Goal: Navigation & Orientation: Find specific page/section

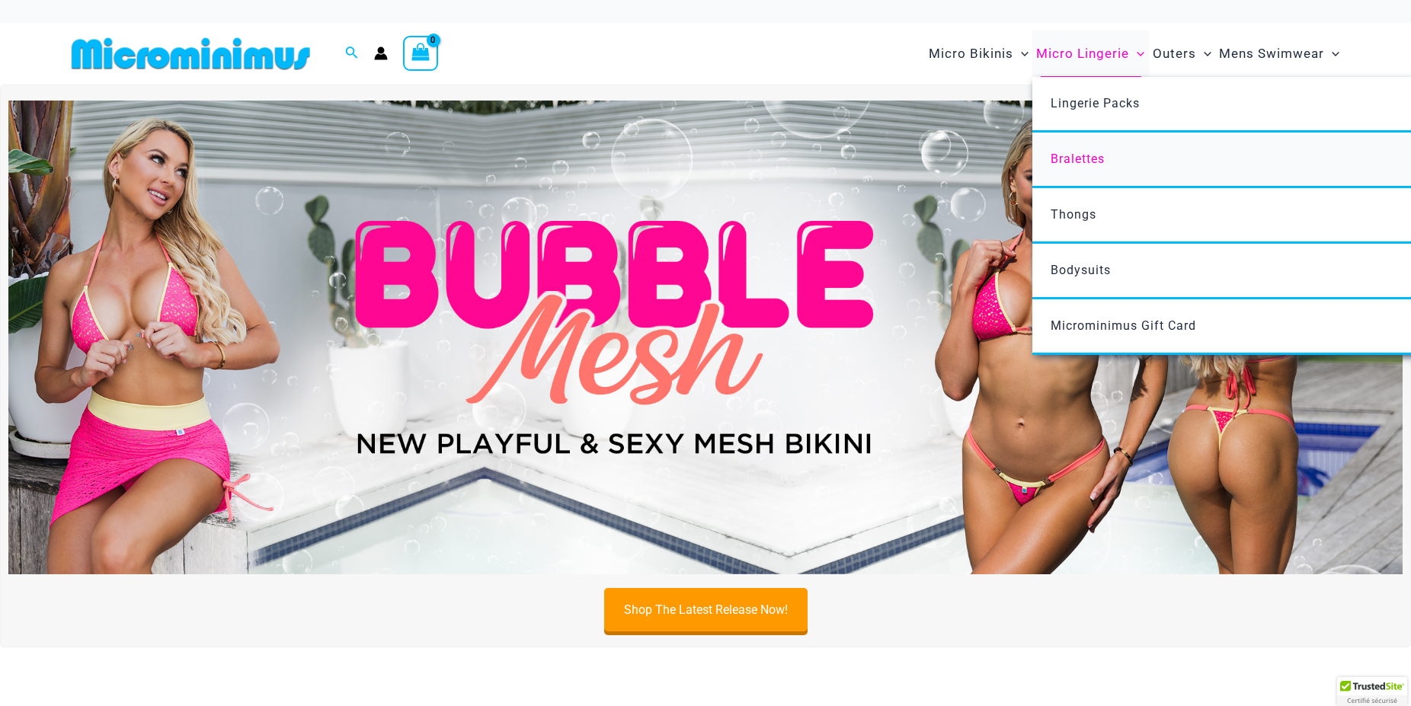
click at [1087, 155] on span "Bralettes" at bounding box center [1078, 159] width 54 height 14
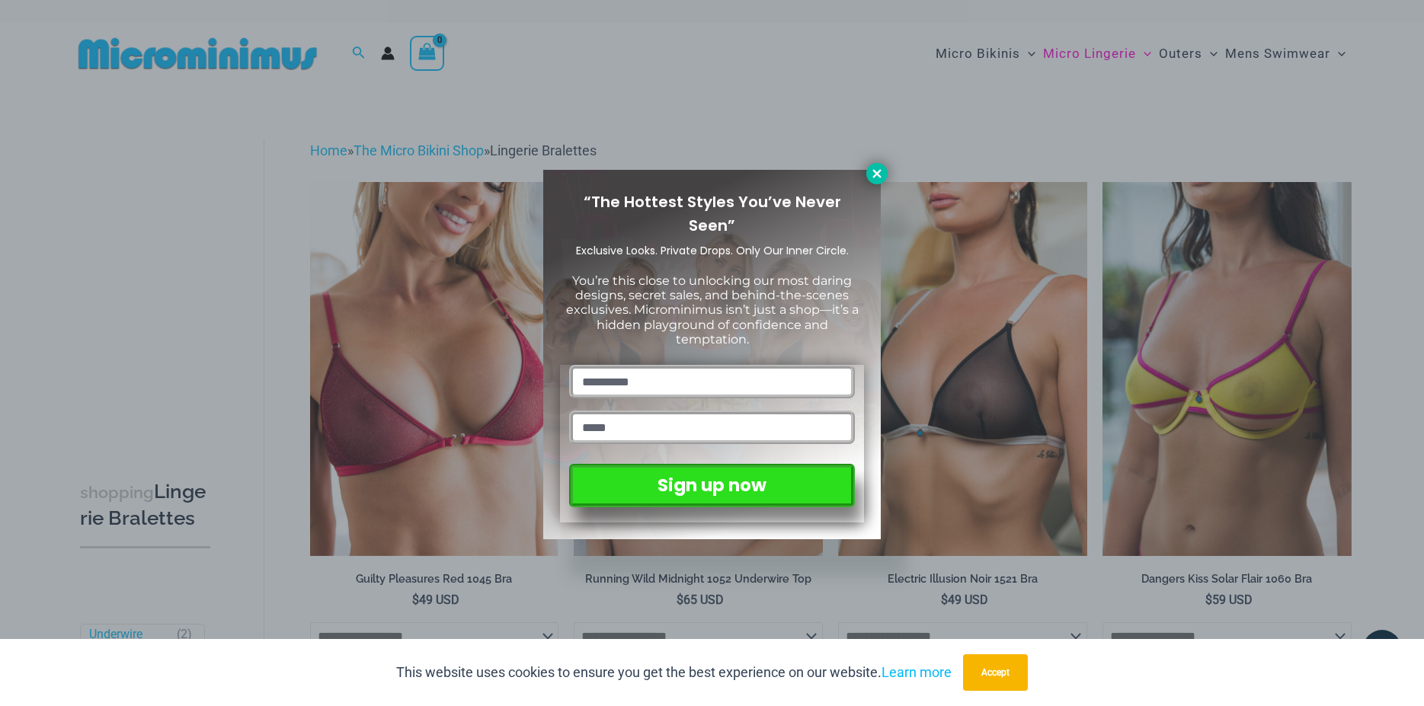
click at [878, 176] on icon at bounding box center [877, 174] width 14 height 14
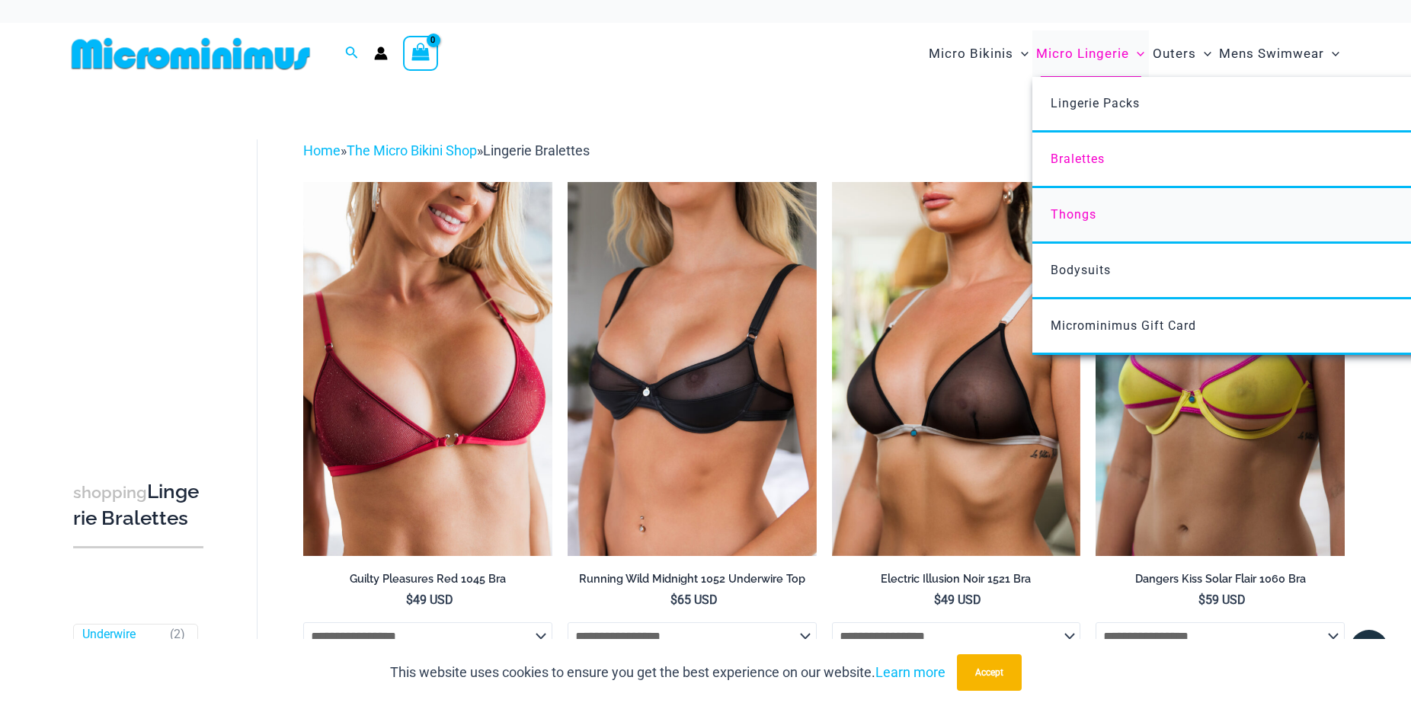
click at [1073, 216] on span "Thongs" at bounding box center [1074, 214] width 46 height 14
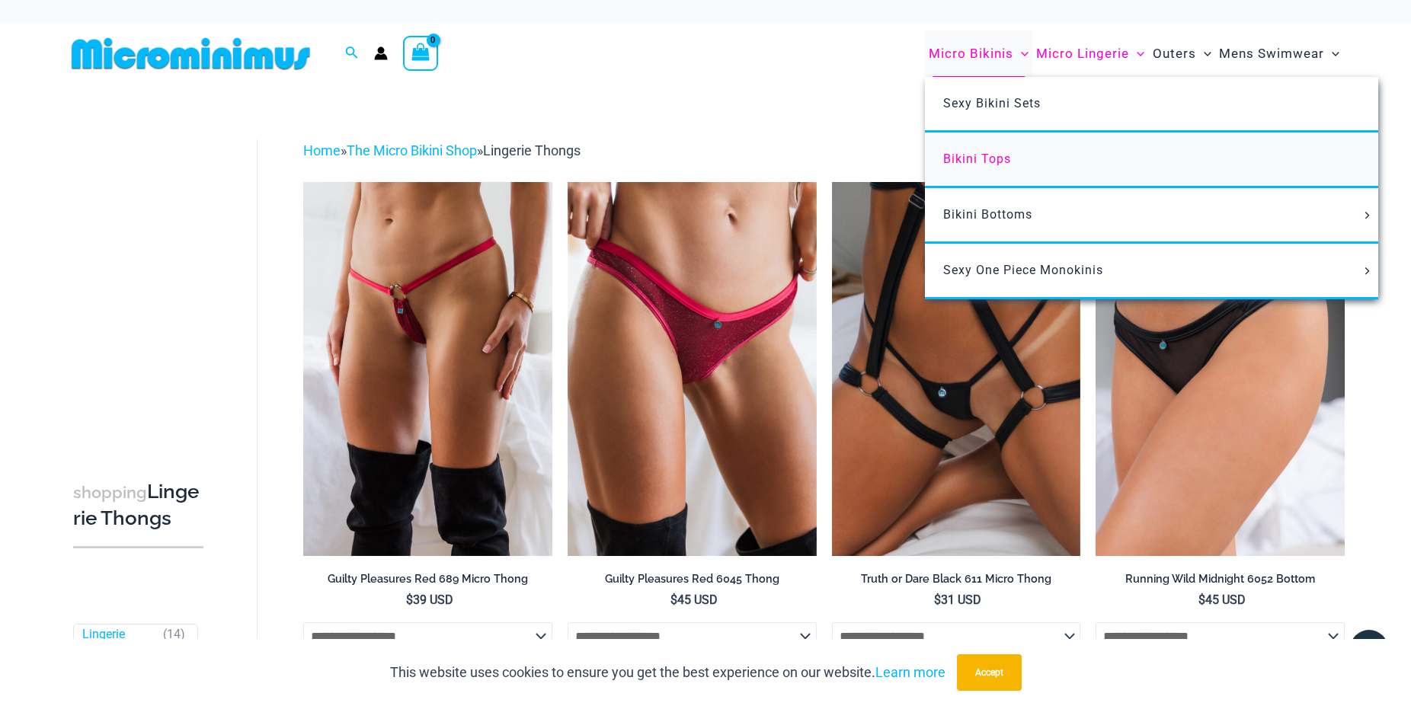
click at [973, 155] on span "Bikini Tops" at bounding box center [977, 159] width 68 height 14
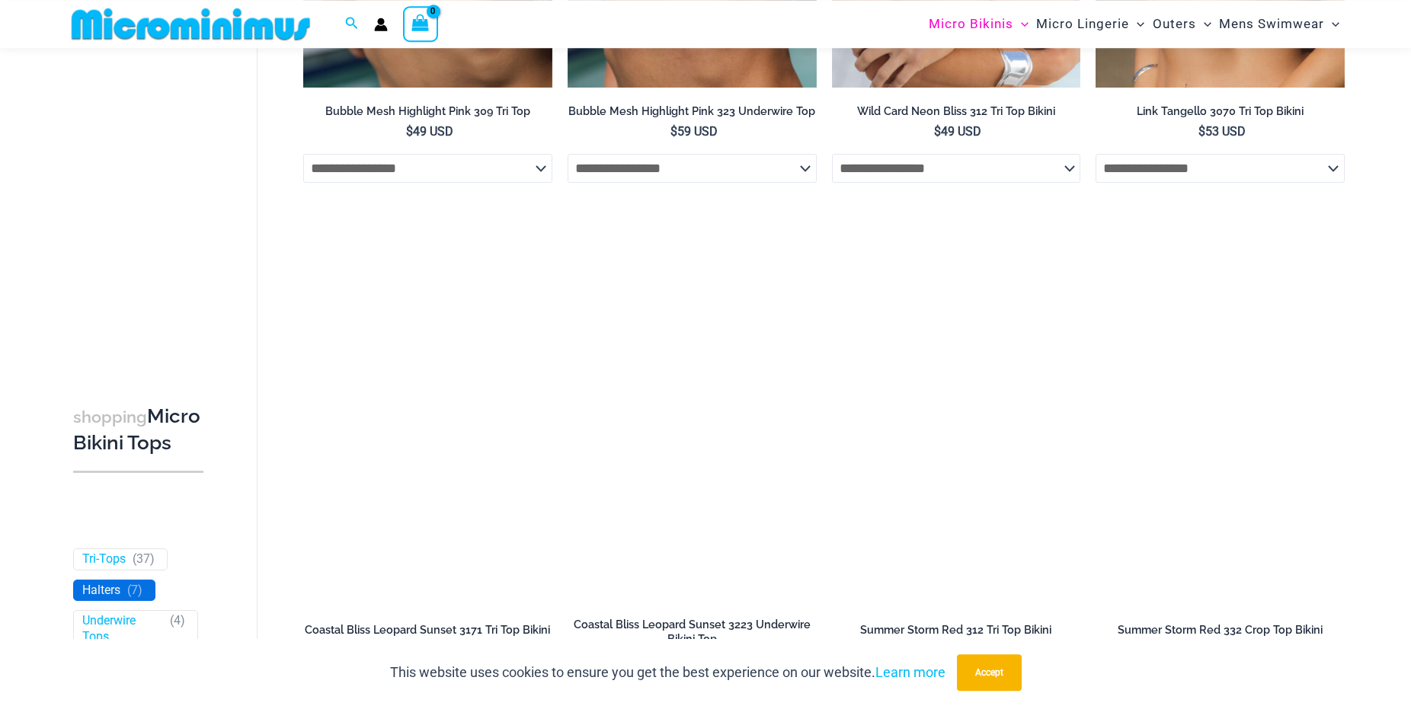
scroll to position [919, 0]
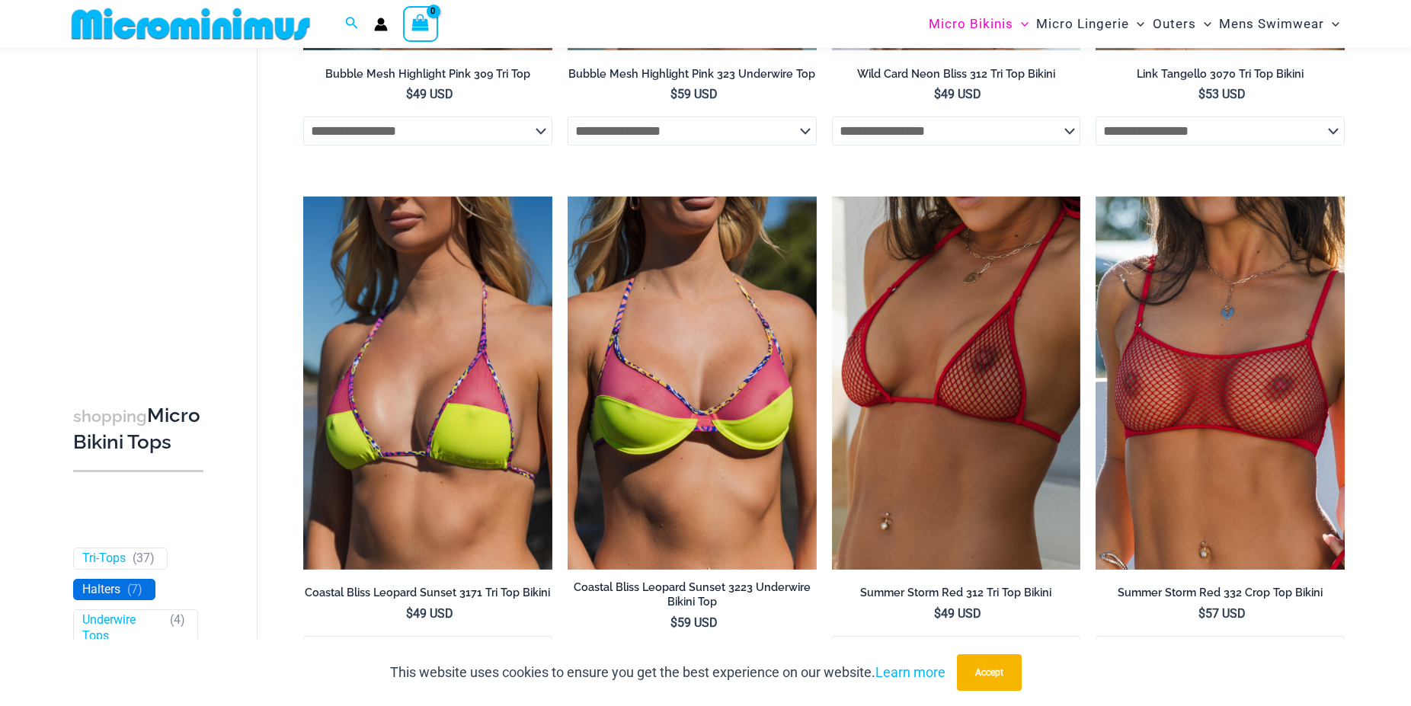
click at [95, 598] on link "Halters" at bounding box center [101, 590] width 38 height 16
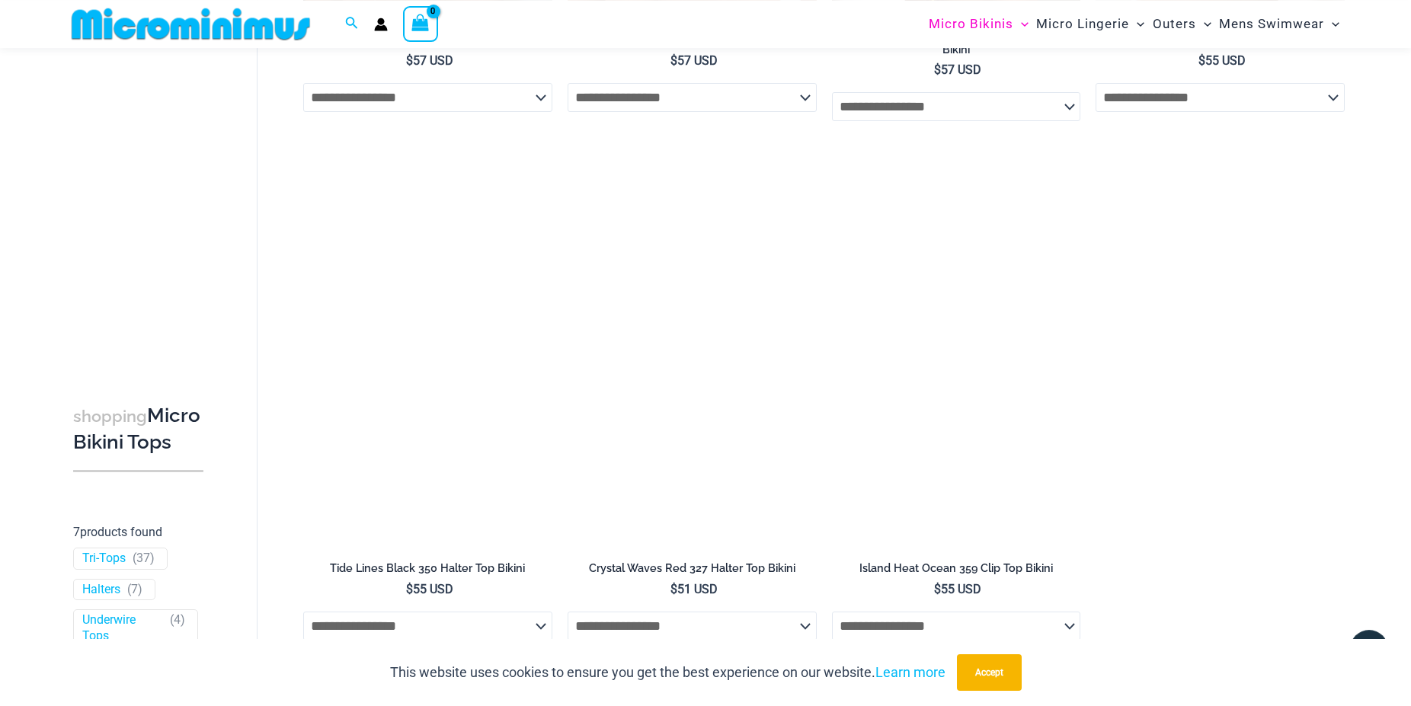
scroll to position [997, 0]
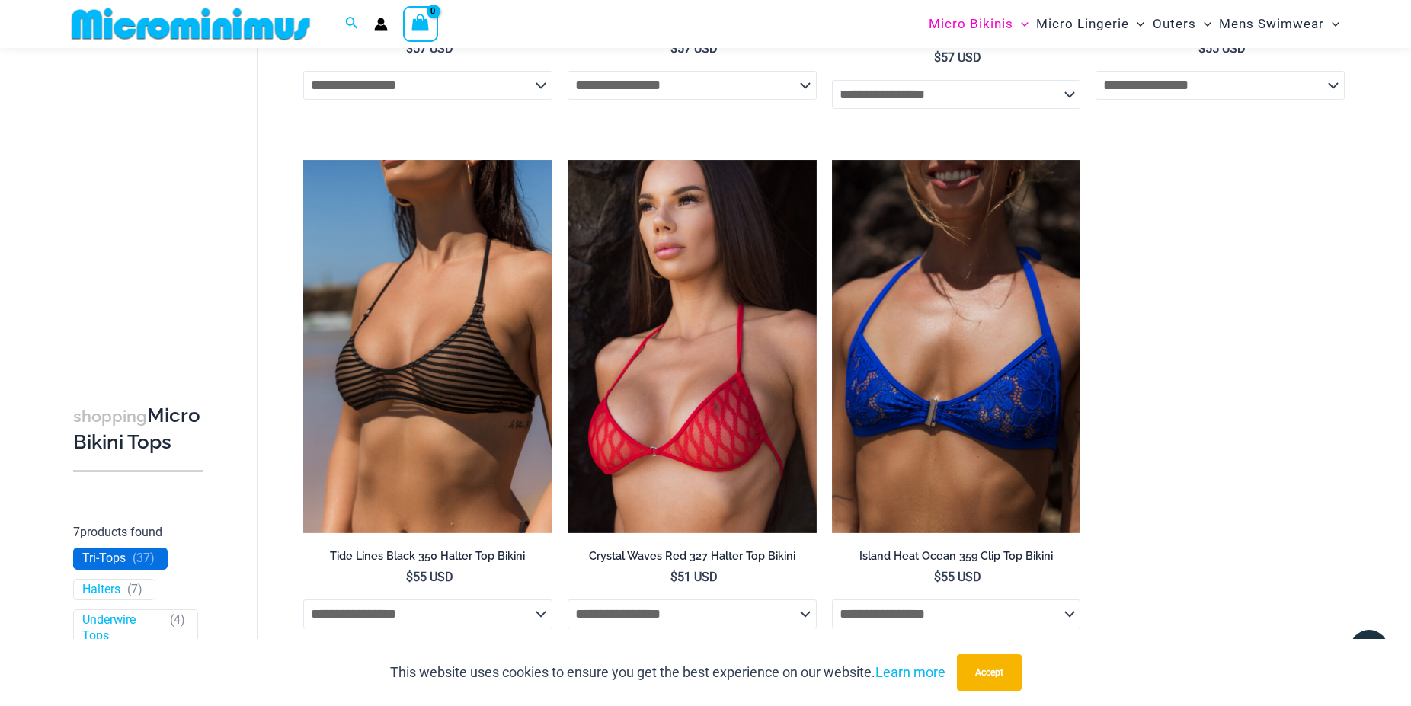
click at [94, 567] on link "Tri-Tops" at bounding box center [103, 559] width 43 height 16
click at [99, 598] on link "Halters" at bounding box center [101, 590] width 38 height 16
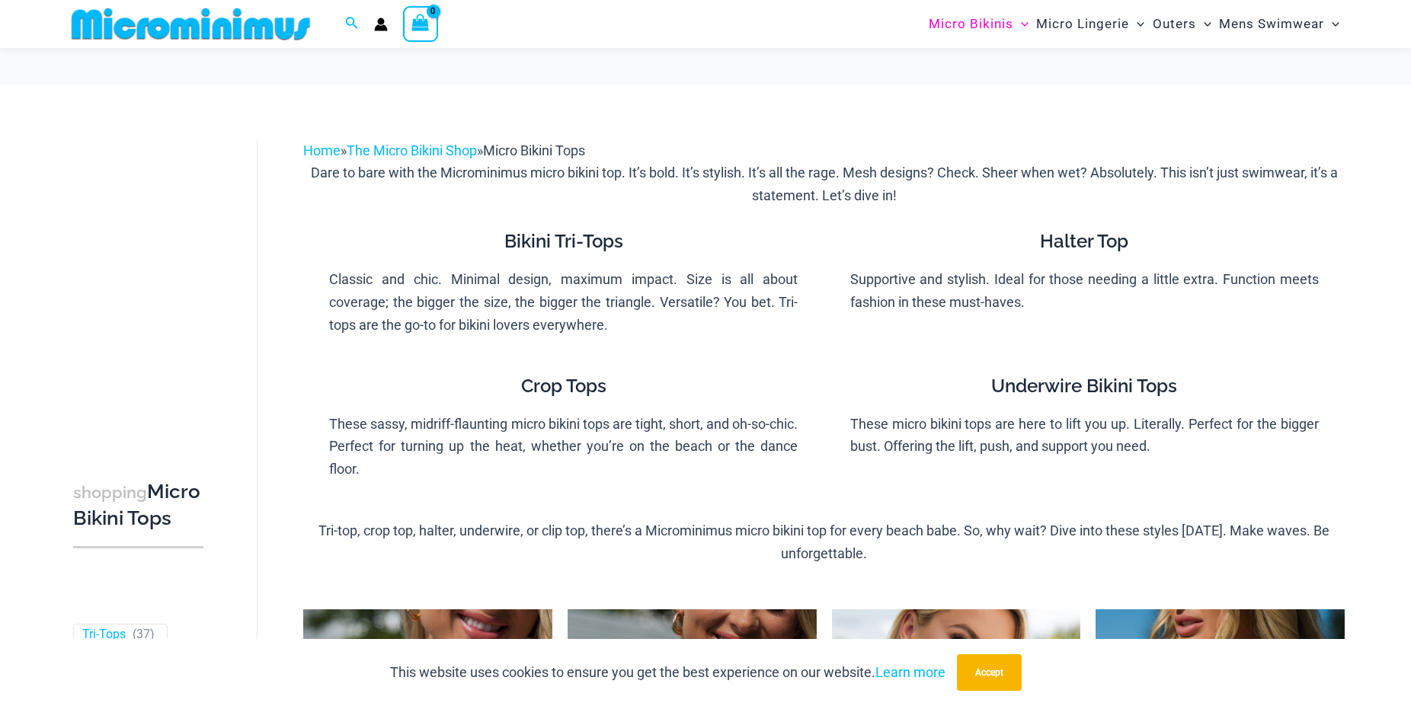
scroll to position [311, 0]
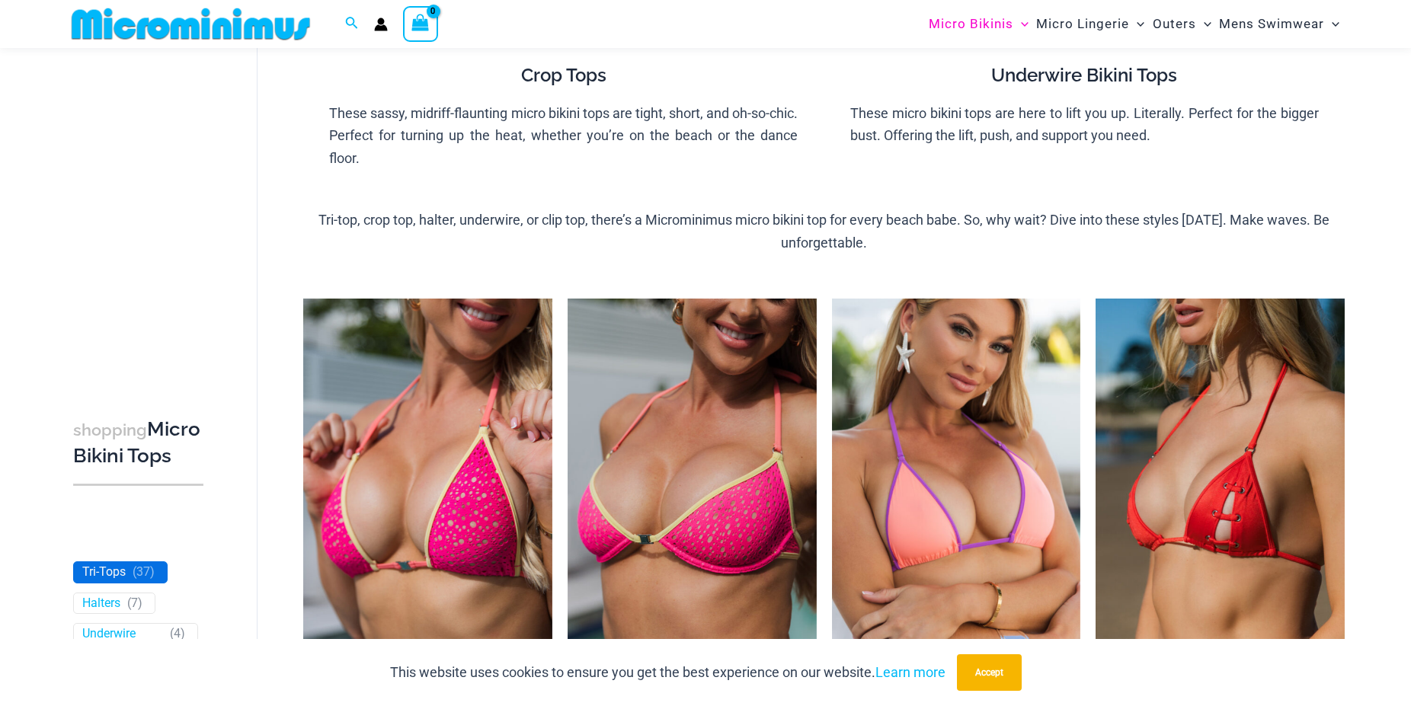
click at [102, 581] on link "Tri-Tops" at bounding box center [103, 573] width 43 height 16
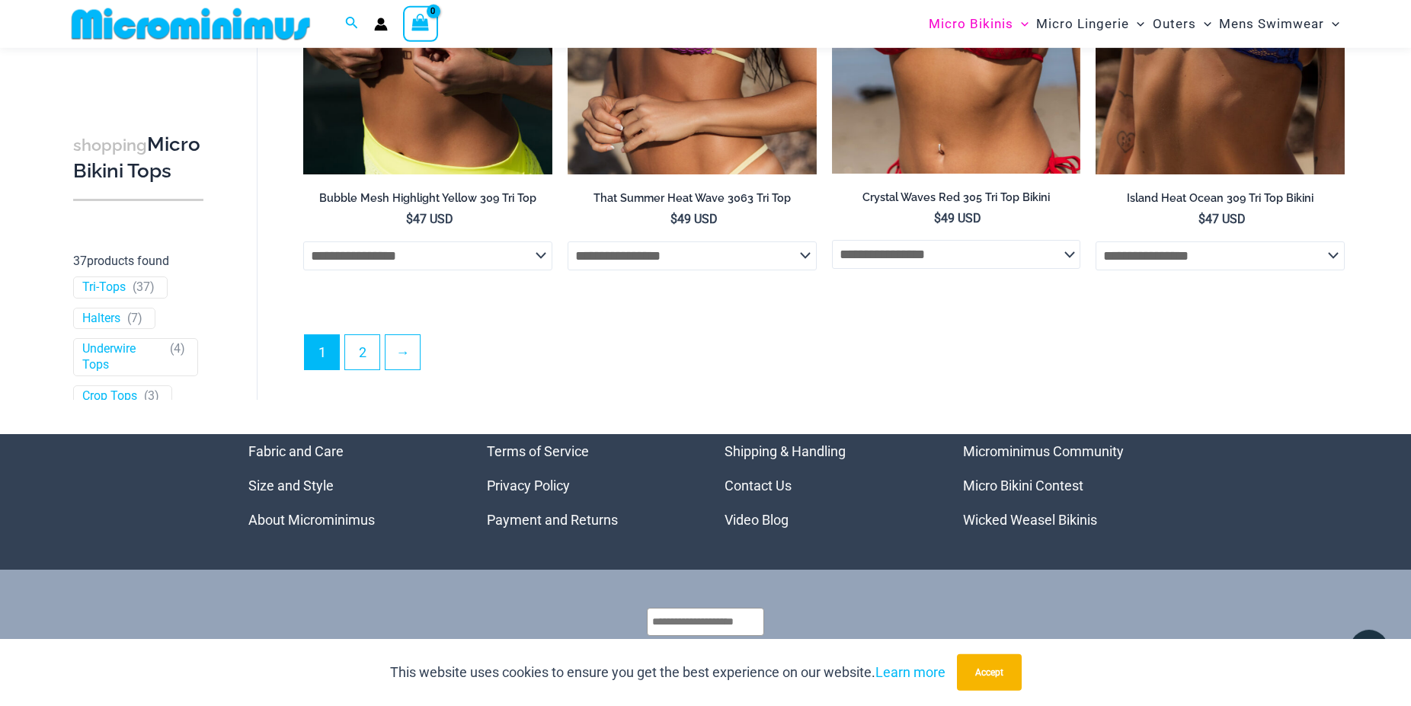
scroll to position [4494, 0]
